Goal: Information Seeking & Learning: Find specific page/section

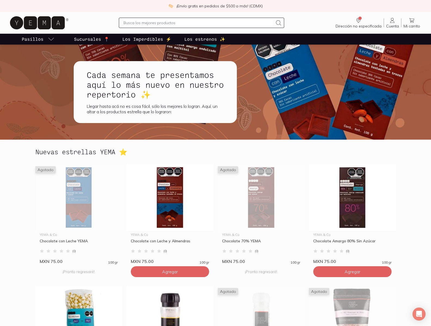
click at [198, 23] on input "text" at bounding box center [198, 23] width 150 height 7
